Goal: Information Seeking & Learning: Learn about a topic

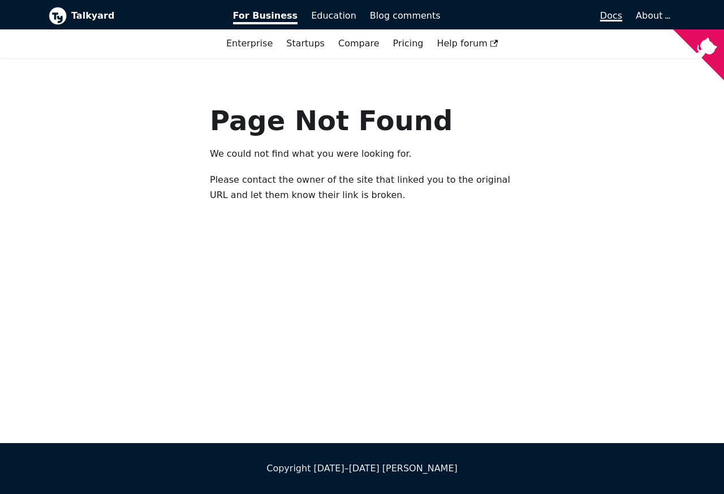
click at [614, 14] on span "Docs" at bounding box center [611, 15] width 22 height 11
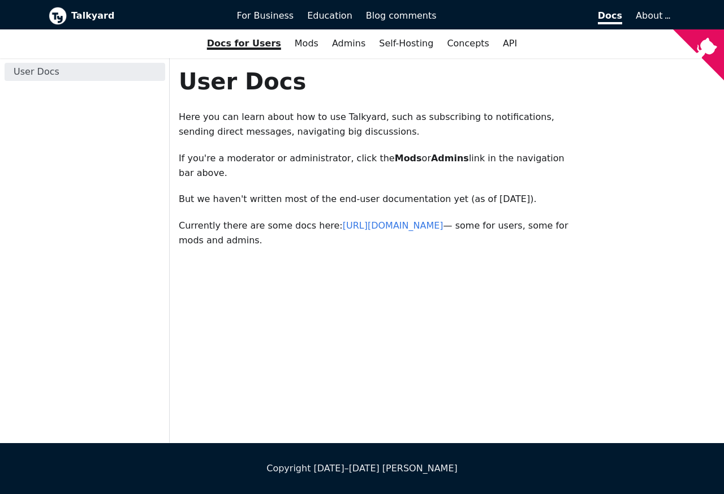
click at [332, 225] on p "Currently there are some docs here: https://forum.talkyard.io/latest/docs — som…" at bounding box center [378, 233] width 398 height 30
